Goal: Task Accomplishment & Management: Manage account settings

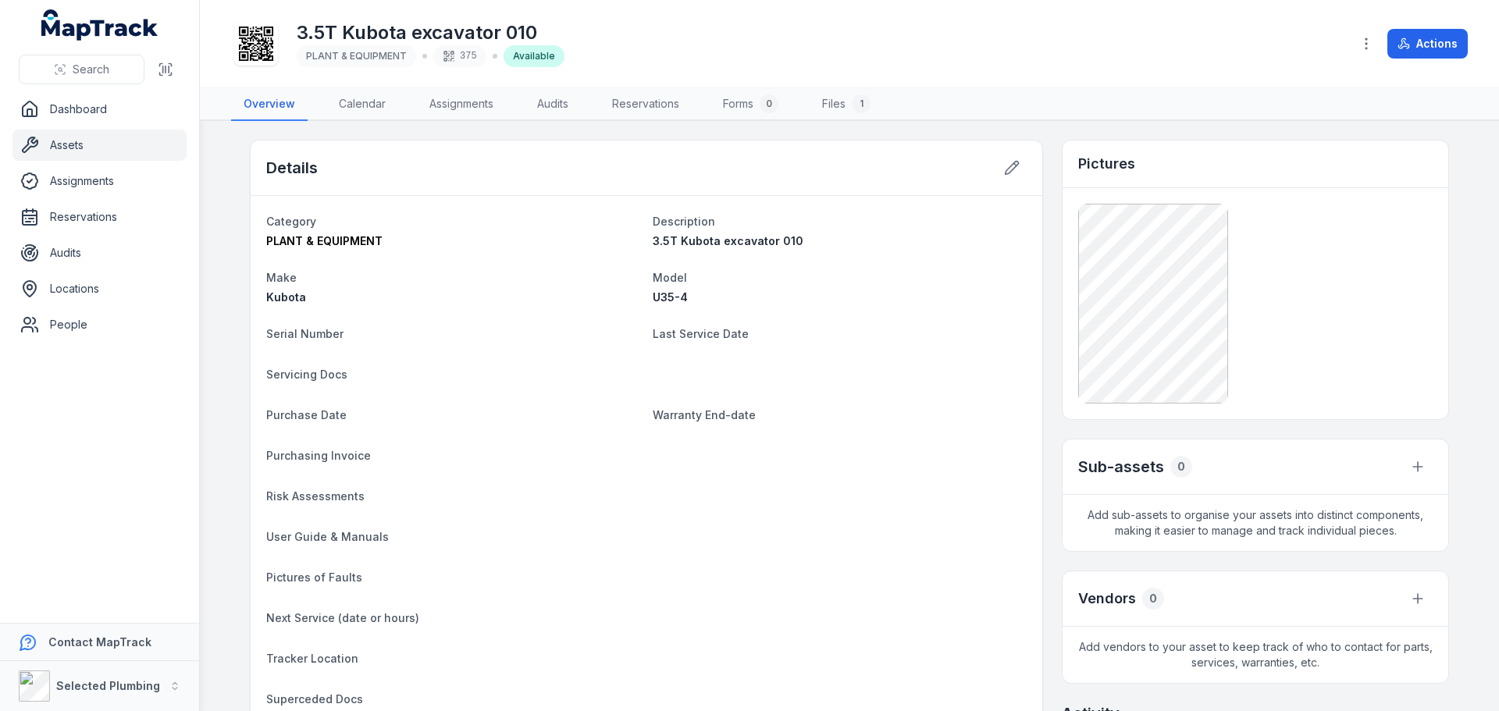
click at [231, 283] on main "Details Category PLANT & EQUIPMENT Description 3.5T Kubota excavator 010 Make K…" at bounding box center [849, 416] width 1299 height 590
click at [215, 306] on main "Details Category PLANT & EQUIPMENT Description 3.5T Kubota excavator 010 Make K…" at bounding box center [849, 416] width 1299 height 590
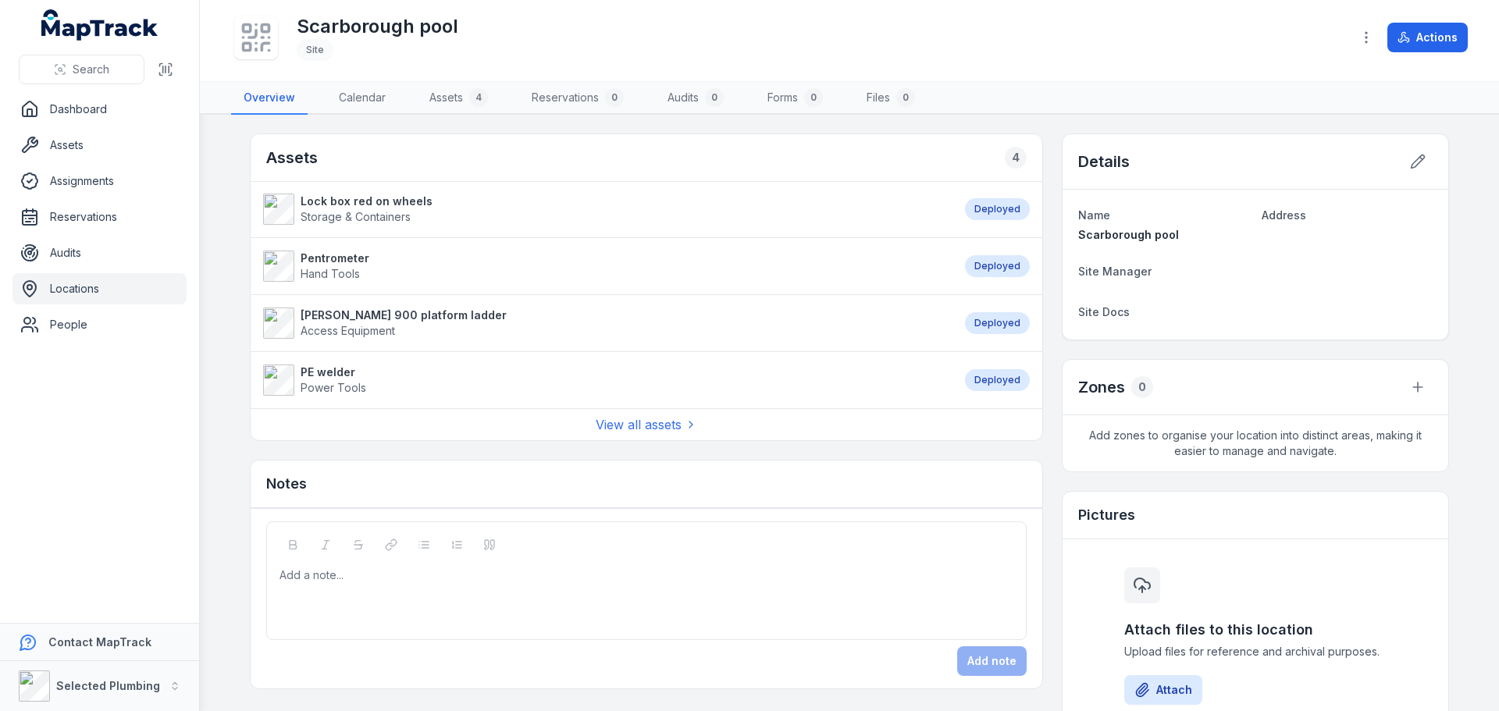
click at [357, 205] on strong "Lock box red on wheels" at bounding box center [367, 202] width 132 height 16
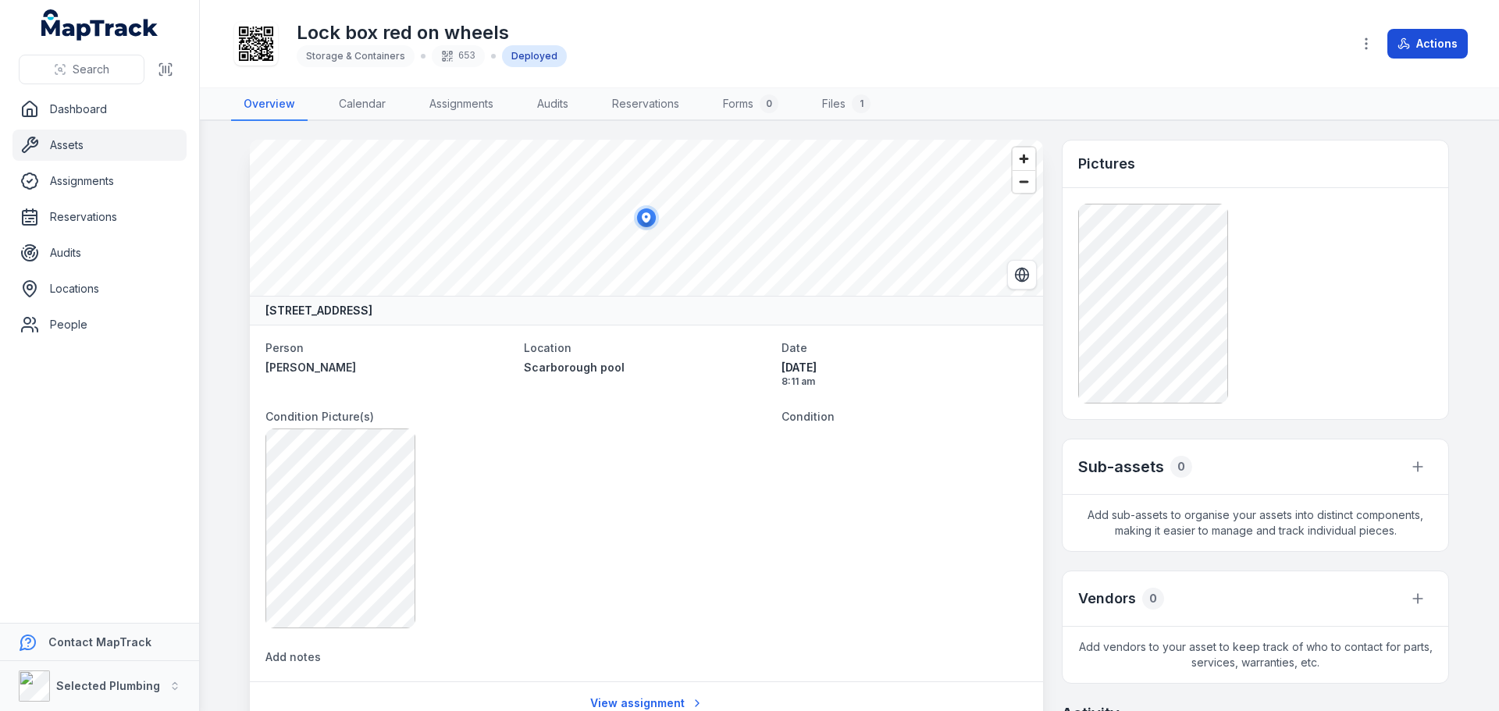
click at [1435, 43] on button "Actions" at bounding box center [1427, 44] width 80 height 30
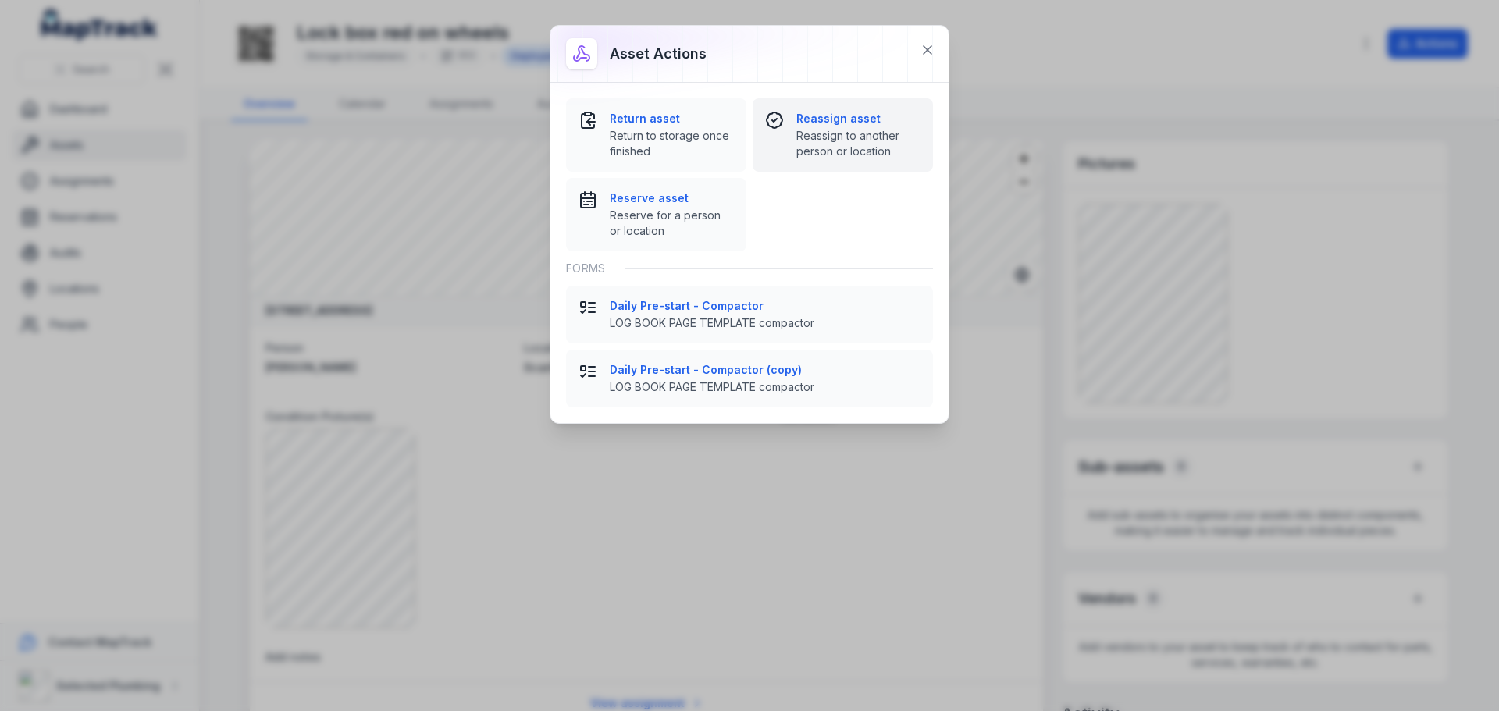
click at [815, 130] on span "Reassign to another person or location" at bounding box center [858, 143] width 124 height 31
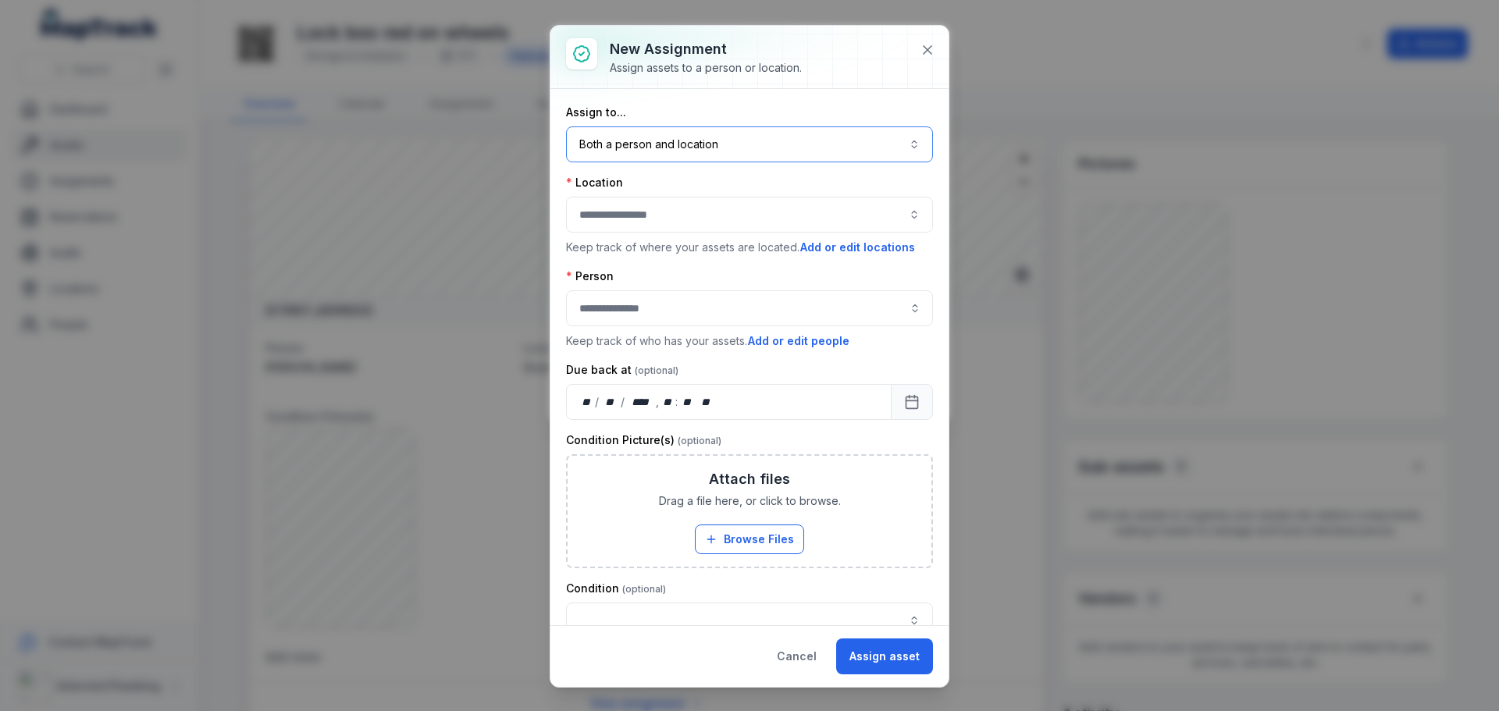
click at [707, 149] on button "Both a person and location ****" at bounding box center [749, 144] width 367 height 36
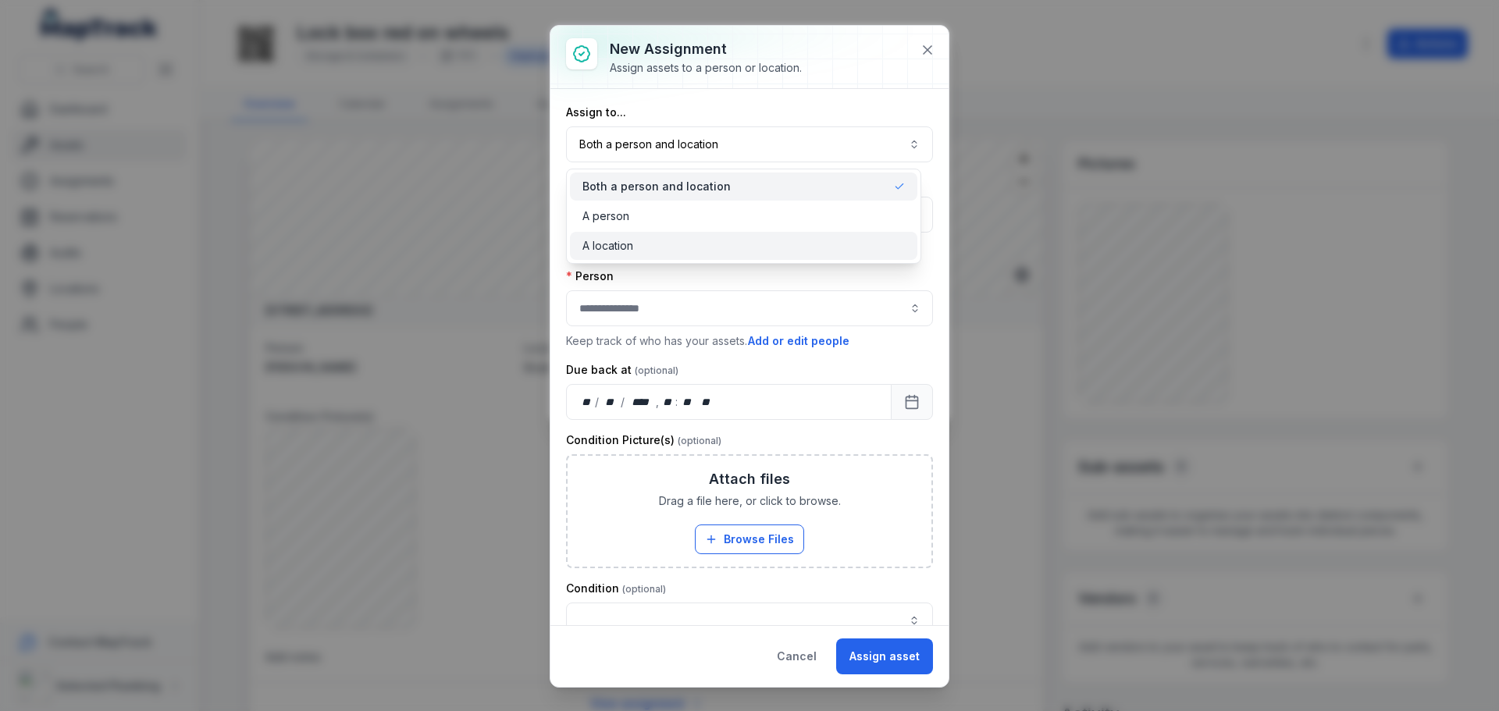
click at [643, 247] on div "A location" at bounding box center [743, 246] width 322 height 16
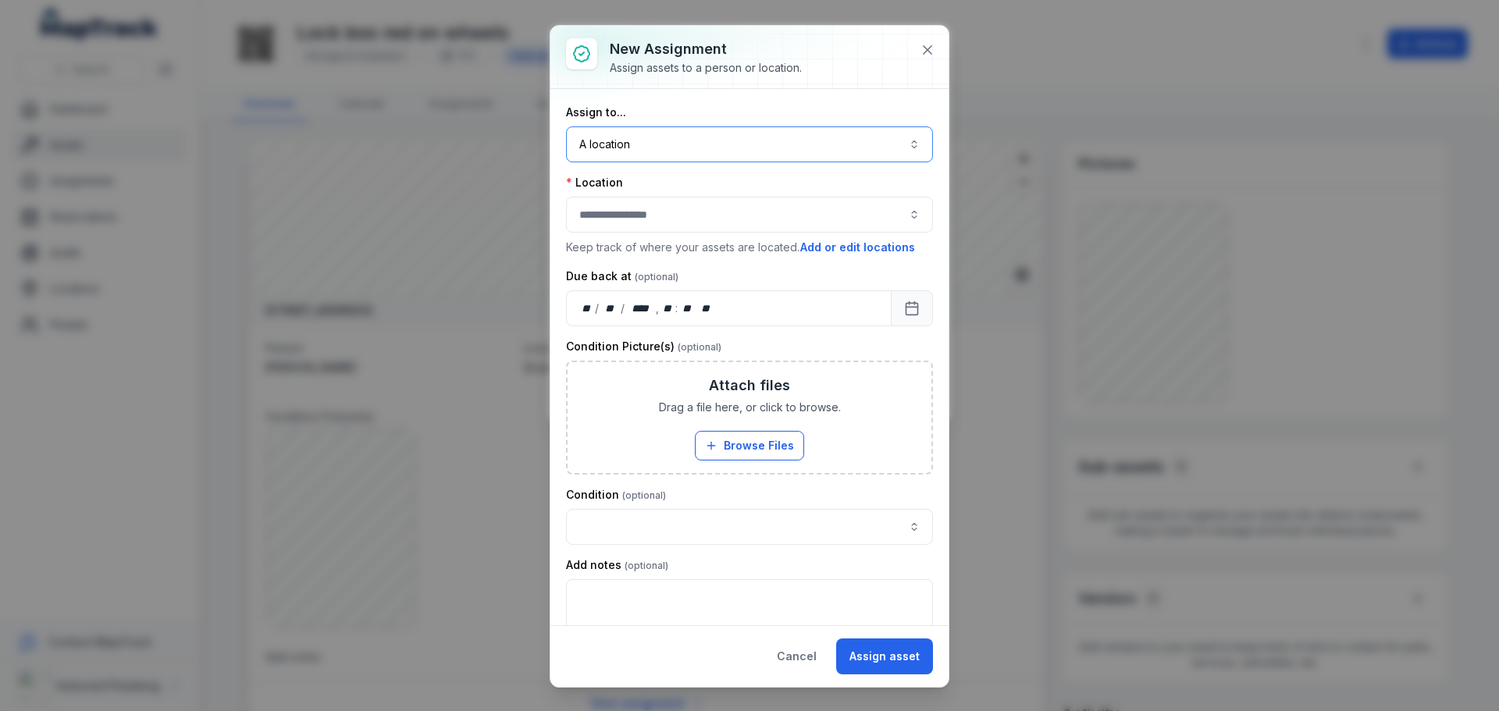
click at [678, 221] on button "button" at bounding box center [749, 215] width 367 height 36
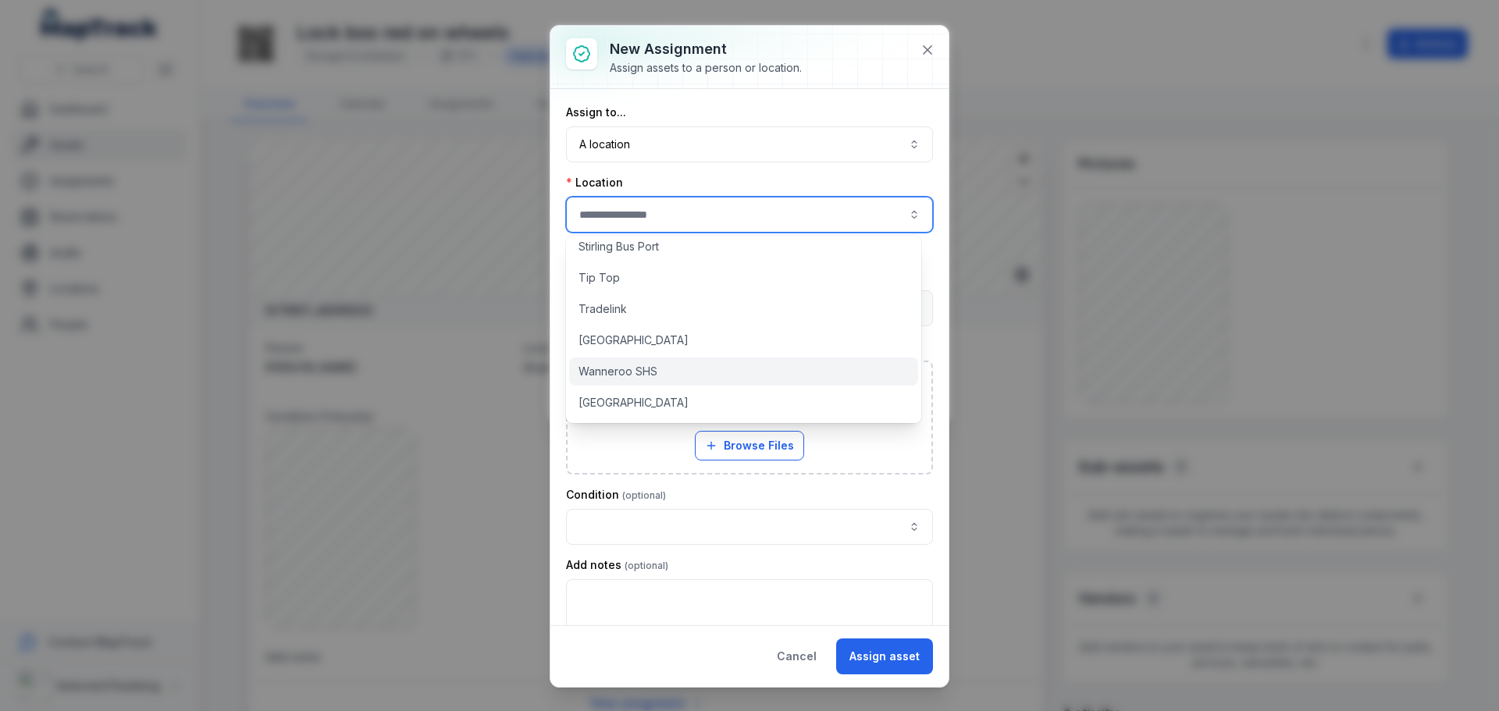
scroll to position [1327, 0]
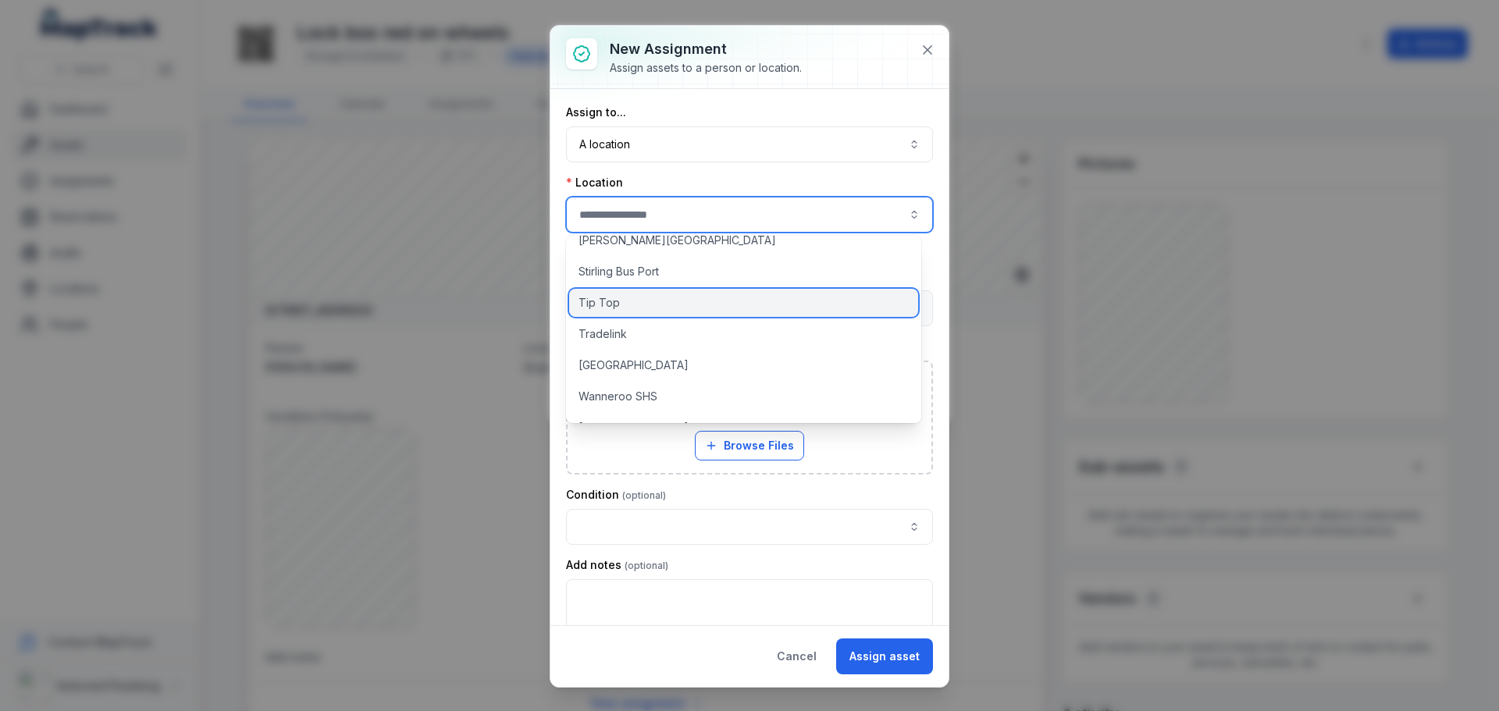
click at [612, 301] on span "Tip Top" at bounding box center [599, 303] width 41 height 16
type input "*******"
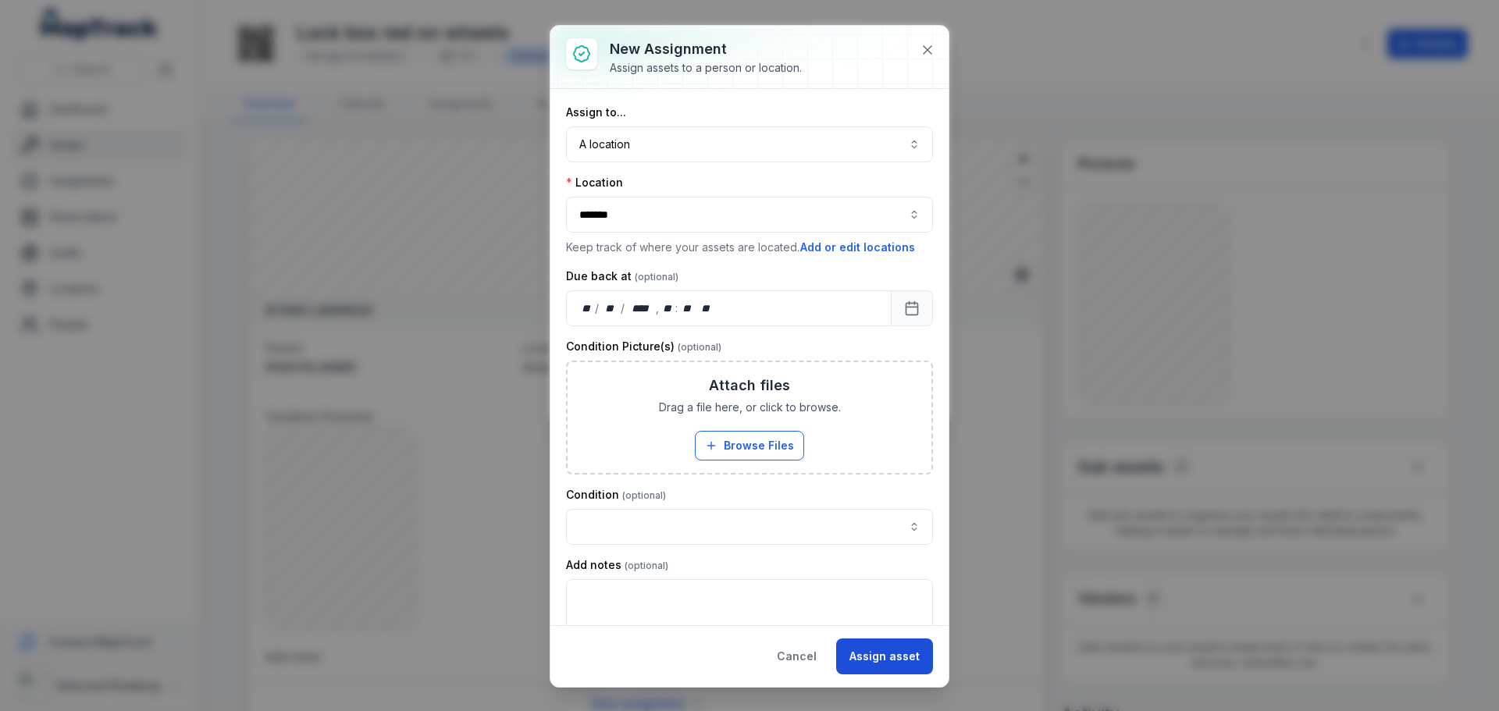
click at [885, 653] on button "Assign asset" at bounding box center [884, 657] width 97 height 36
